Goal: Task Accomplishment & Management: Complete application form

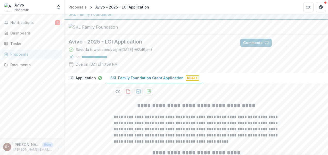
scroll to position [6, 0]
click at [137, 94] on icon "download-proposal" at bounding box center [138, 91] width 5 height 5
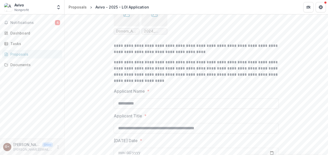
scroll to position [5389, 0]
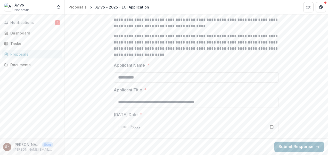
click at [292, 146] on button "Submit Response" at bounding box center [300, 147] width 50 height 10
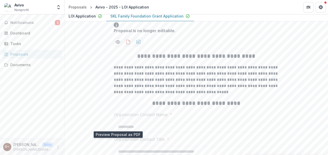
scroll to position [0, 0]
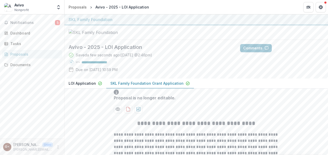
click at [71, 63] on circle at bounding box center [71, 62] width 1 height 1
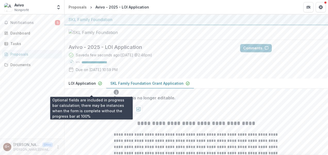
click at [90, 64] on div at bounding box center [94, 62] width 25 height 2
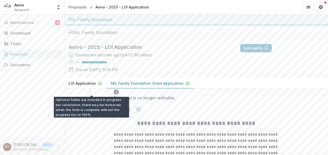
click at [90, 64] on div at bounding box center [94, 62] width 25 height 2
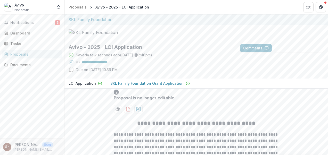
click at [72, 63] on circle at bounding box center [71, 62] width 1 height 1
click at [161, 75] on div "Saved a few seconds ago ( [DATE] @ 2:46pm ) 97 % Due on [DATE] 10:59 PM" at bounding box center [150, 63] width 163 height 22
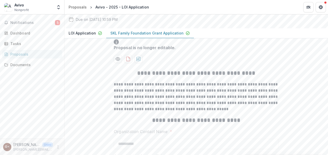
scroll to position [33, 0]
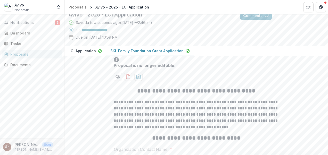
click at [134, 54] on p "SKL Family Foundation Grant Application" at bounding box center [146, 50] width 73 height 5
click at [85, 54] on p "LOI Application" at bounding box center [82, 50] width 27 height 5
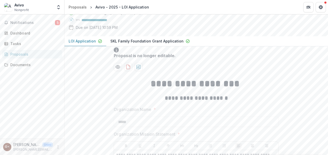
scroll to position [0, 0]
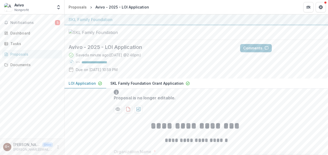
click at [129, 86] on p "SKL Family Foundation Grant Application" at bounding box center [146, 83] width 73 height 5
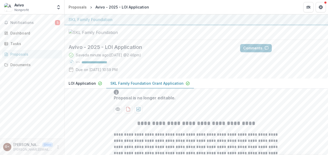
click at [77, 86] on p "LOI Application" at bounding box center [82, 83] width 27 height 5
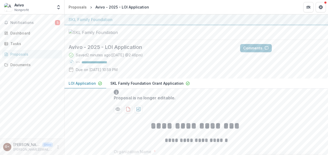
click at [135, 86] on p "SKL Family Foundation Grant Application" at bounding box center [146, 83] width 73 height 5
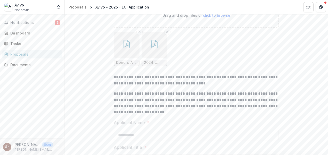
scroll to position [5405, 0]
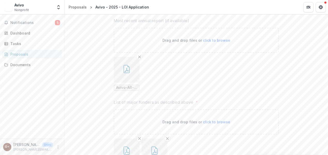
scroll to position [5405, 0]
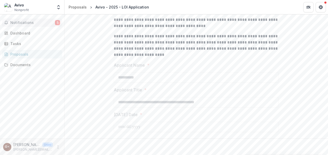
click at [25, 23] on span "Notifications" at bounding box center [32, 23] width 45 height 4
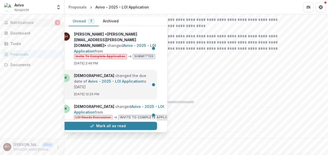
scroll to position [0, 7]
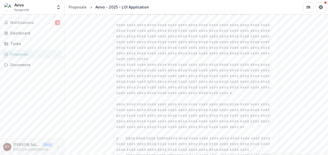
scroll to position [1349, 0]
